Goal: Complete application form: Complete application form

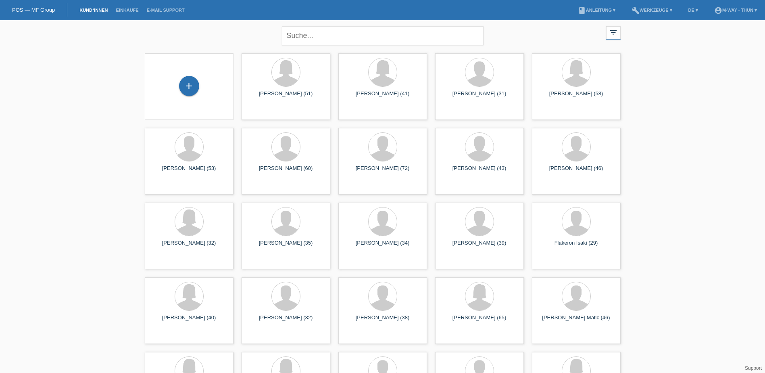
click at [200, 86] on div "+" at bounding box center [189, 86] width 76 height 21
click at [190, 85] on div "+" at bounding box center [189, 86] width 20 height 20
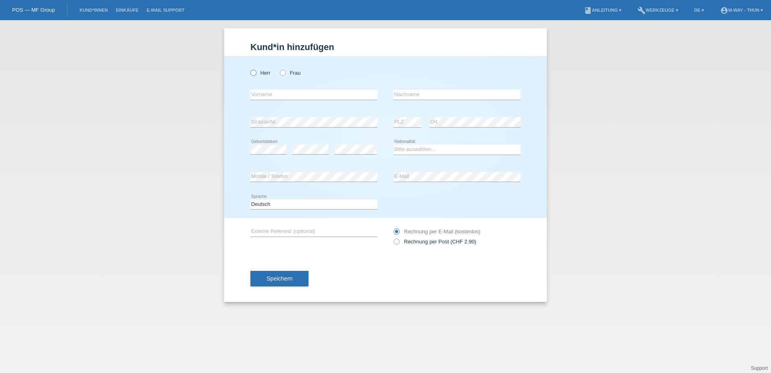
click at [249, 69] on icon at bounding box center [249, 69] width 0 height 0
click at [254, 75] on input "Herr" at bounding box center [252, 72] width 5 height 5
radio input "true"
click at [261, 92] on input "text" at bounding box center [313, 94] width 127 height 10
type input "[PERSON_NAME]"
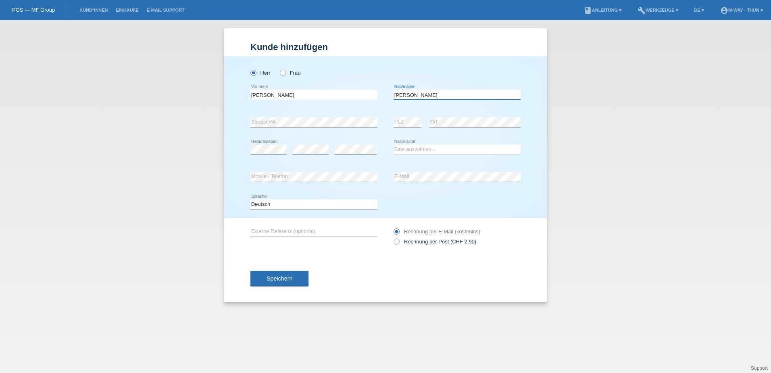
type input "[PERSON_NAME]"
click at [415, 151] on select "Bitte auswählen... Schweiz Deutschland Liechtenstein Österreich ------------ Af…" at bounding box center [456, 149] width 127 height 10
select select "CH"
click at [393, 144] on select "Bitte auswählen... Schweiz Deutschland Liechtenstein Österreich ------------ Af…" at bounding box center [456, 149] width 127 height 10
click at [360, 171] on div "error Mobile / Telefon" at bounding box center [313, 176] width 127 height 27
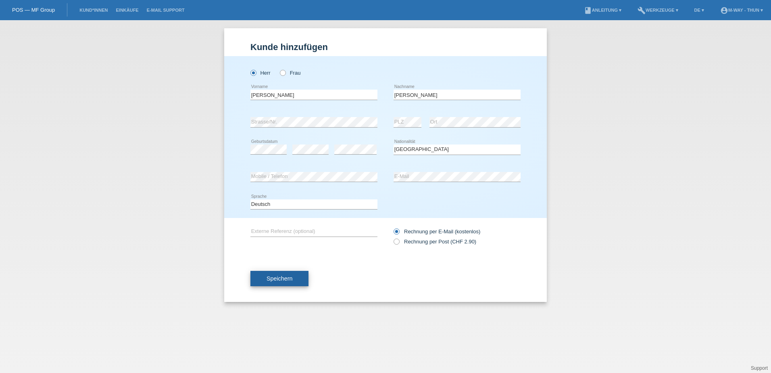
click at [281, 276] on span "Speichern" at bounding box center [279, 278] width 26 height 6
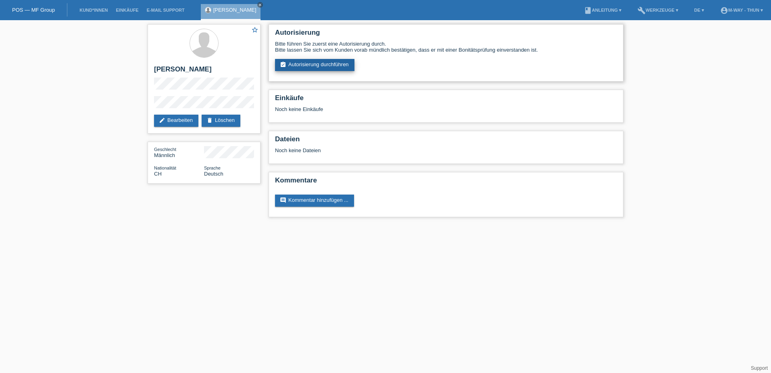
click at [329, 65] on link "assignment_turned_in Autorisierung durchführen" at bounding box center [314, 65] width 79 height 12
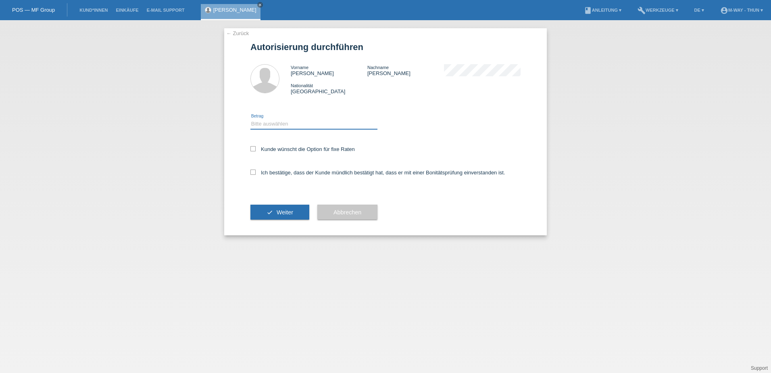
click at [281, 123] on select "Bitte auswählen CHF 1.00 - CHF 499.00 CHF 500.00 - CHF 1'999.00 CHF 2'000.00 - …" at bounding box center [313, 124] width 127 height 10
select select "3"
click at [250, 119] on select "Bitte auswählen CHF 1.00 - CHF 499.00 CHF 500.00 - CHF 1'999.00 CHF 2'000.00 - …" at bounding box center [313, 124] width 127 height 10
click at [253, 148] on icon at bounding box center [252, 148] width 5 height 5
click at [253, 148] on input "Kunde wünscht die Option für fixe Raten" at bounding box center [252, 148] width 5 height 5
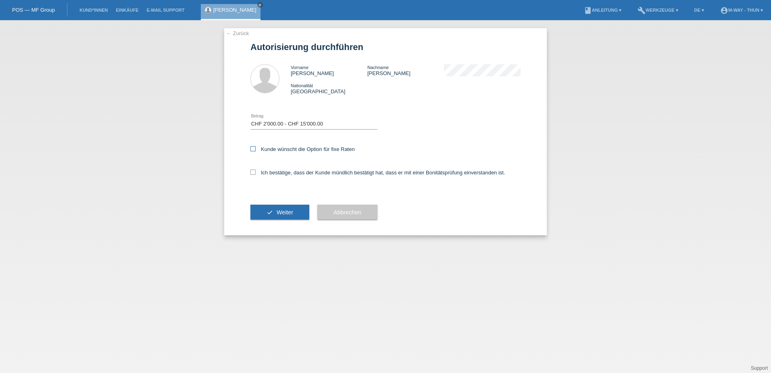
checkbox input "true"
click at [252, 172] on icon at bounding box center [252, 171] width 5 height 5
click at [252, 172] on input "Ich bestätige, dass der Kunde mündlich bestätigt hat, dass er mit einer Bonität…" at bounding box center [252, 171] width 5 height 5
checkbox input "true"
click at [281, 213] on span "Weiter" at bounding box center [285, 212] width 17 height 6
